Goal: Task Accomplishment & Management: Manage account settings

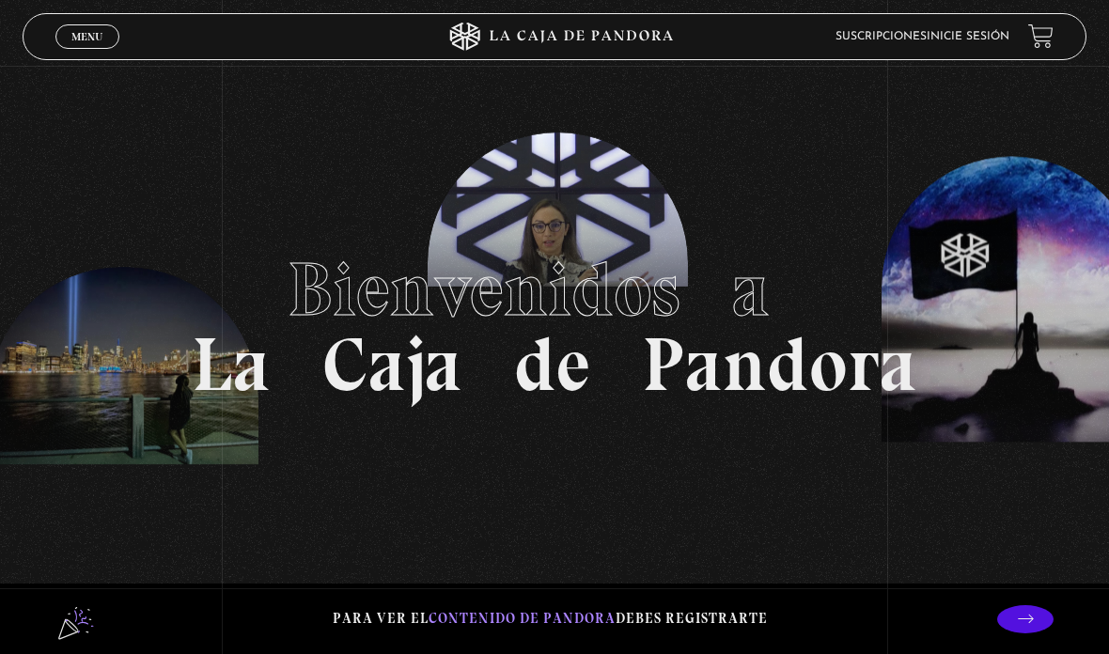
click at [93, 34] on span "Menu" at bounding box center [86, 36] width 31 height 11
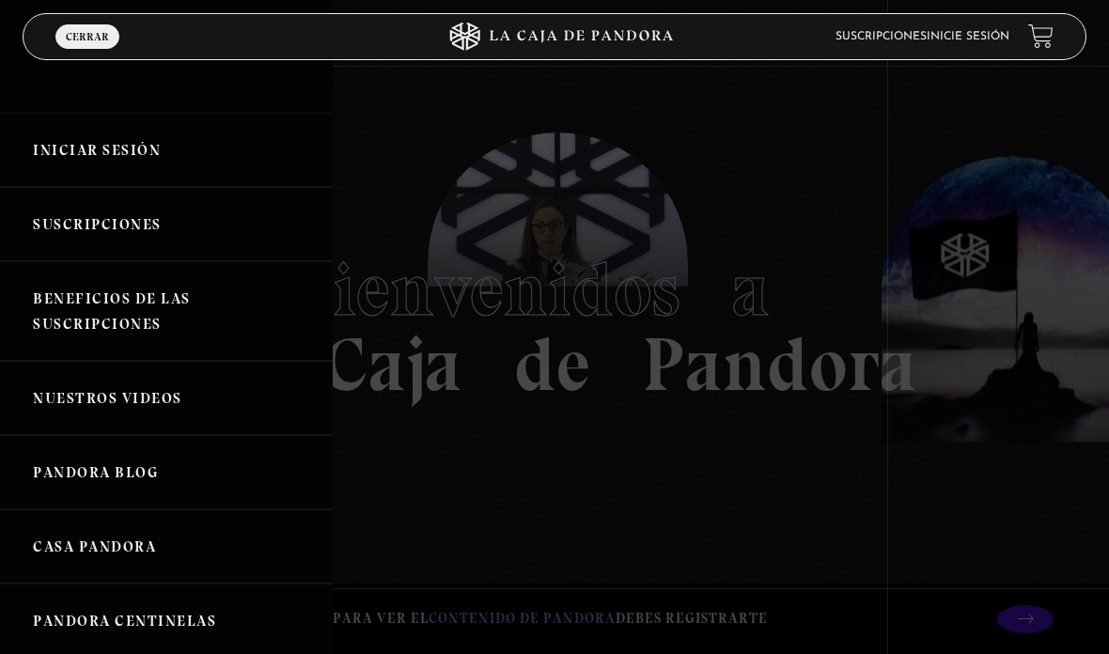
click at [102, 141] on link "Iniciar Sesión" at bounding box center [166, 150] width 333 height 74
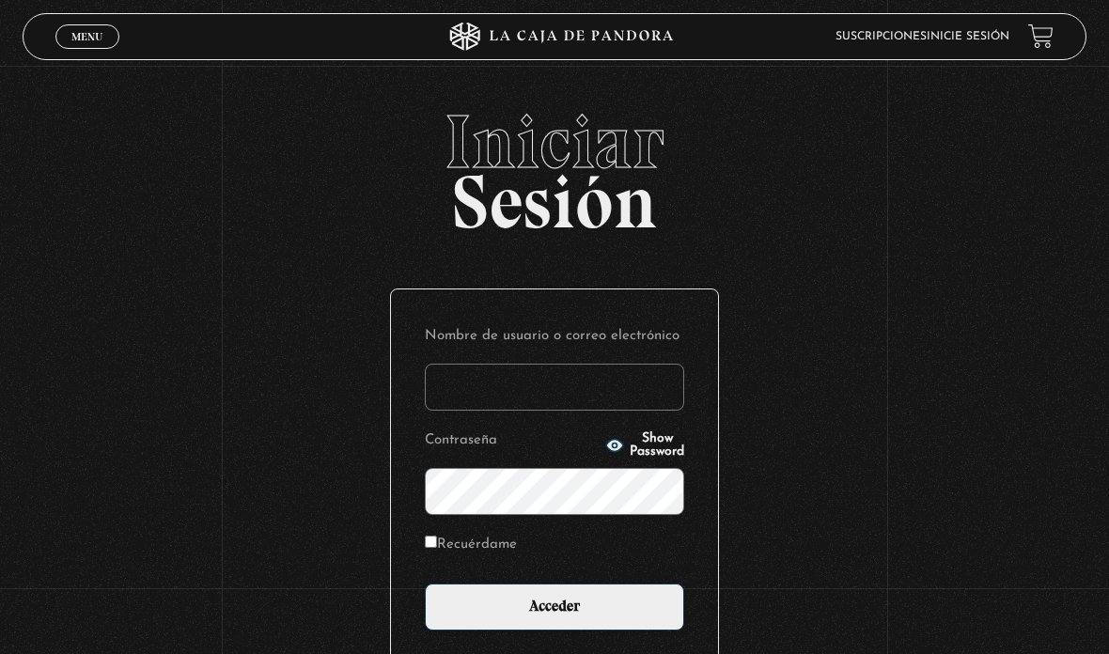
type input "melsvi88@gmail.com"
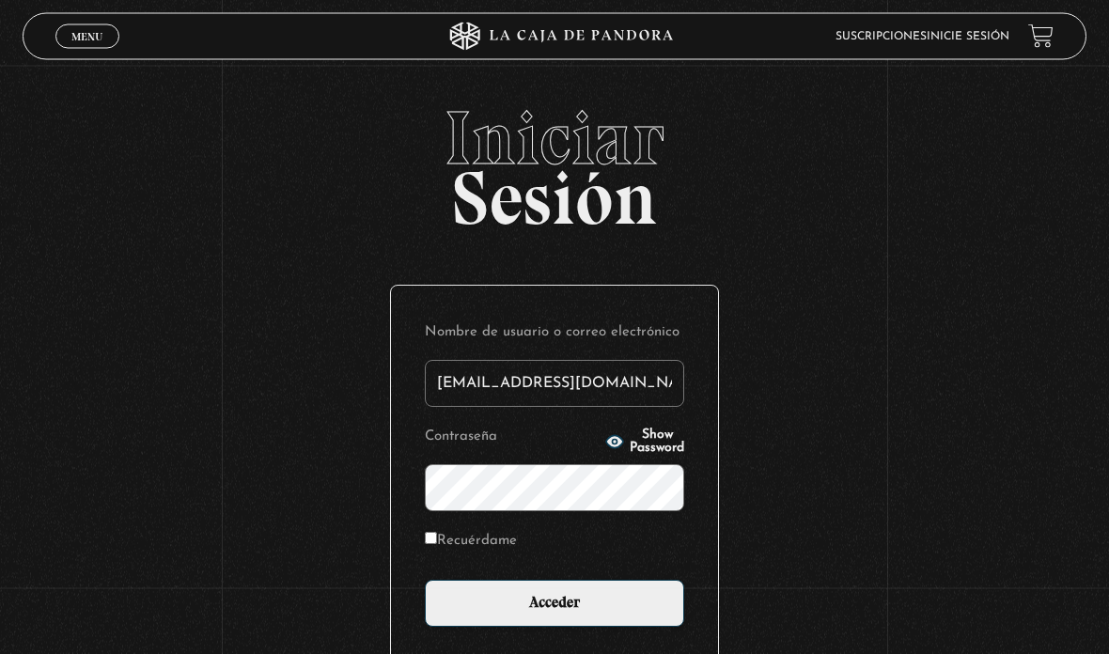
scroll to position [5, 0]
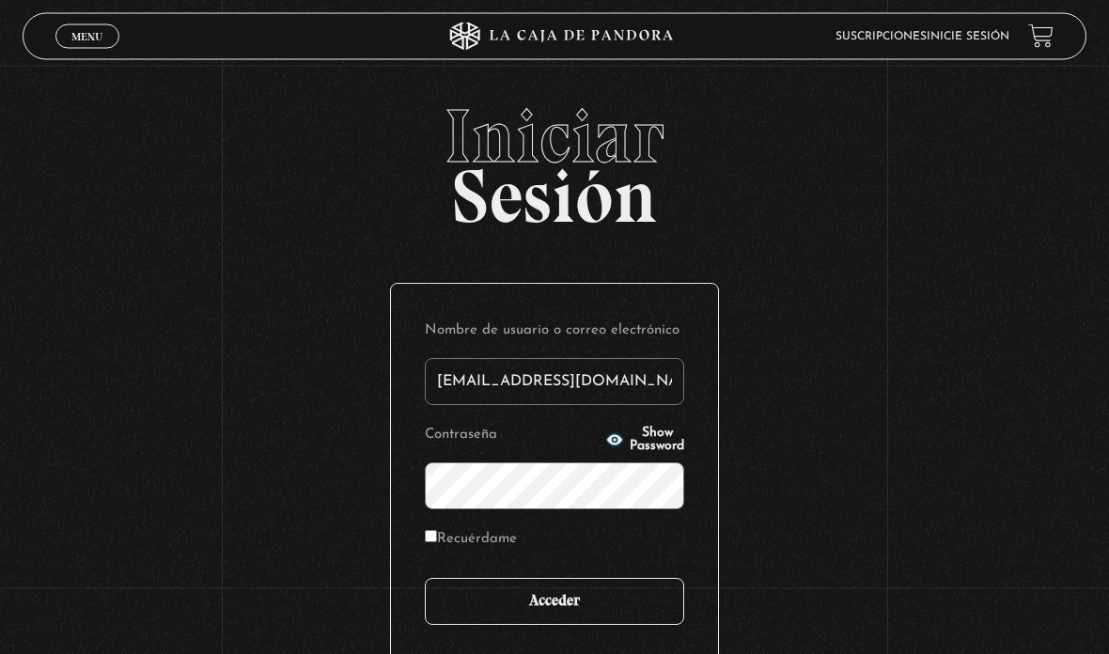
click at [620, 618] on input "Acceder" at bounding box center [554, 602] width 259 height 47
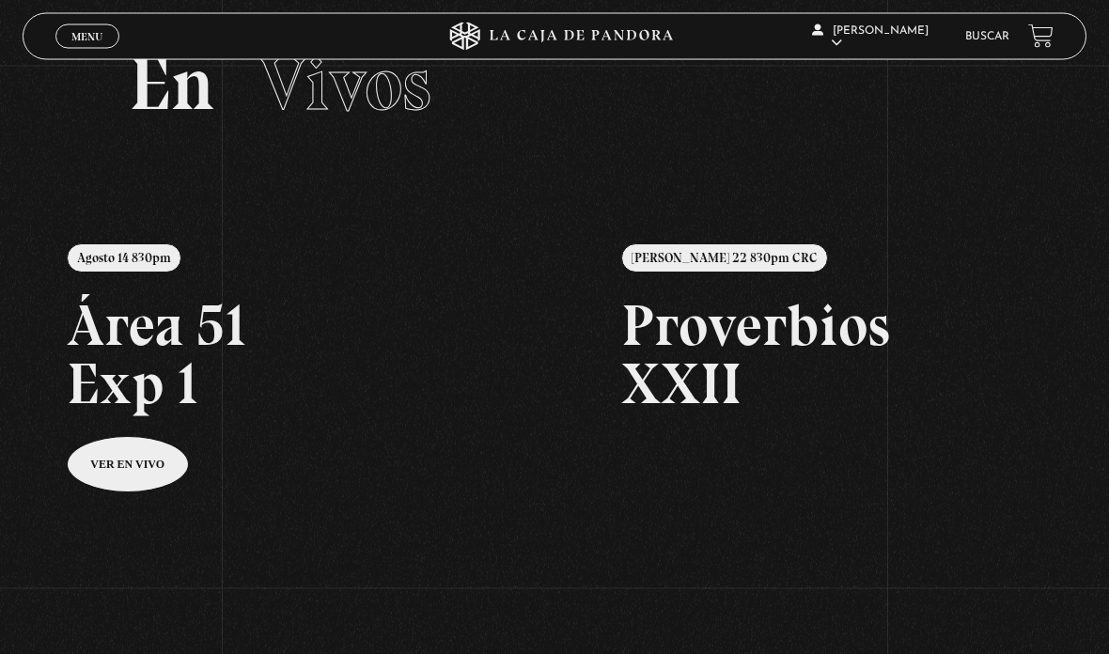
scroll to position [70, 0]
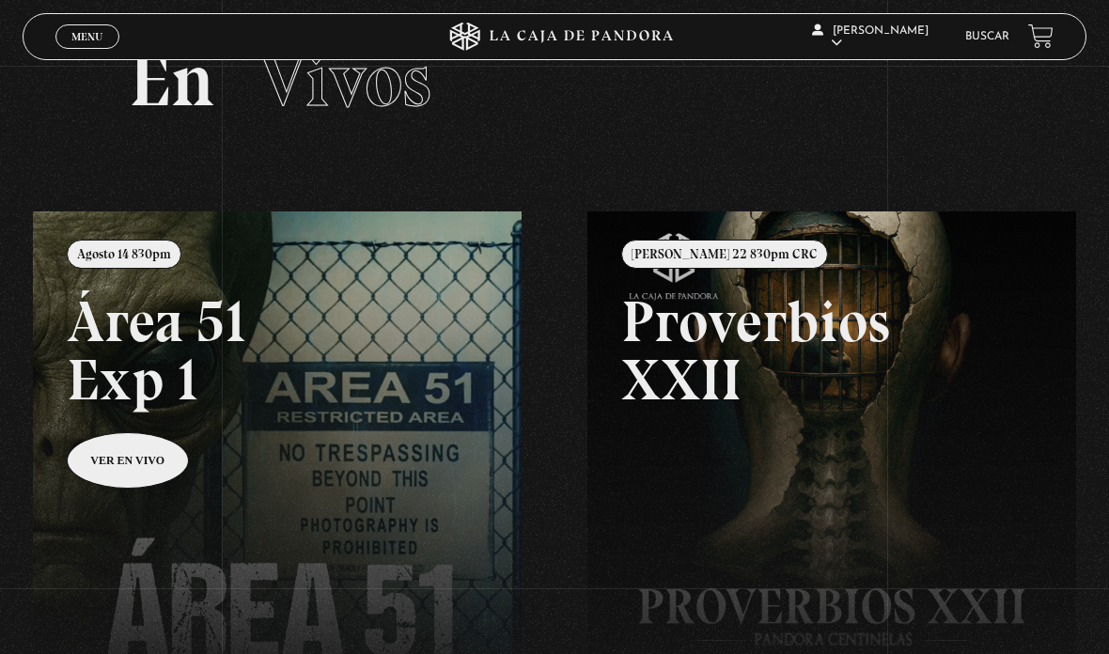
click at [126, 452] on link at bounding box center [587, 538] width 1109 height 654
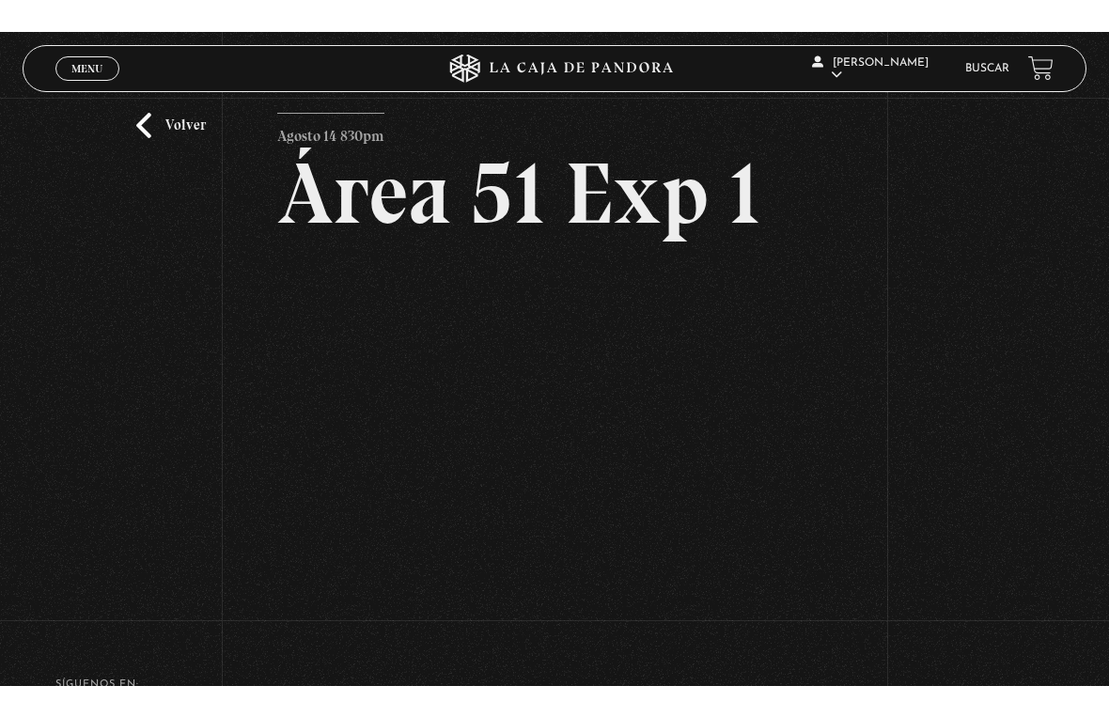
scroll to position [23, 0]
